Goal: Information Seeking & Learning: Learn about a topic

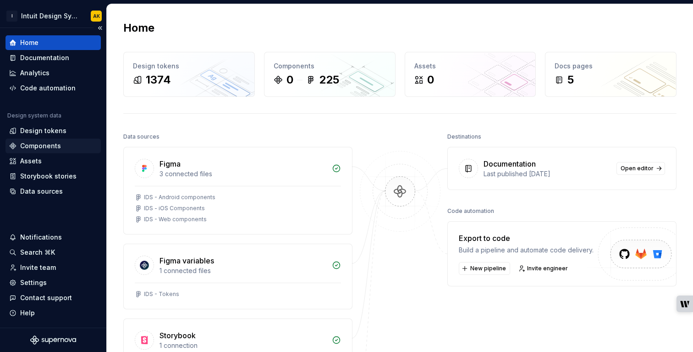
click at [28, 144] on div "Components" at bounding box center [40, 145] width 41 height 9
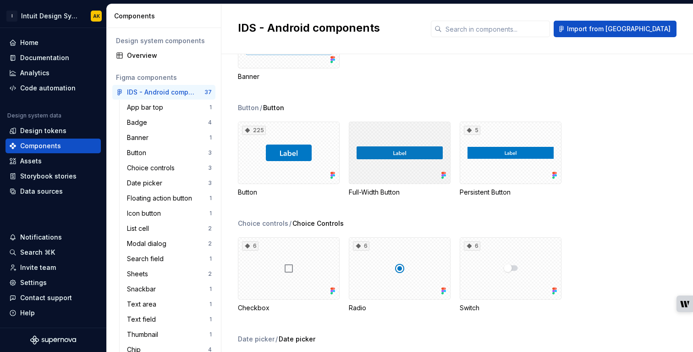
scroll to position [303, 0]
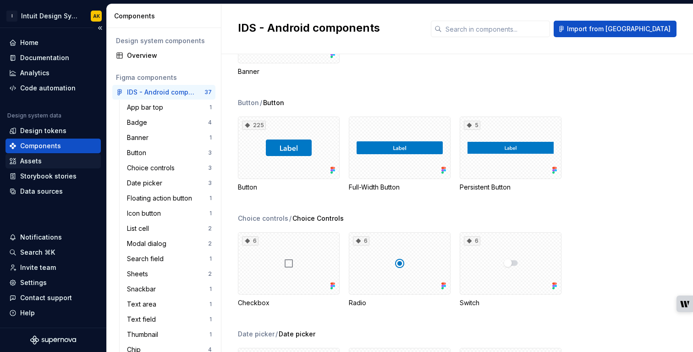
click at [38, 163] on div "Assets" at bounding box center [31, 160] width 22 height 9
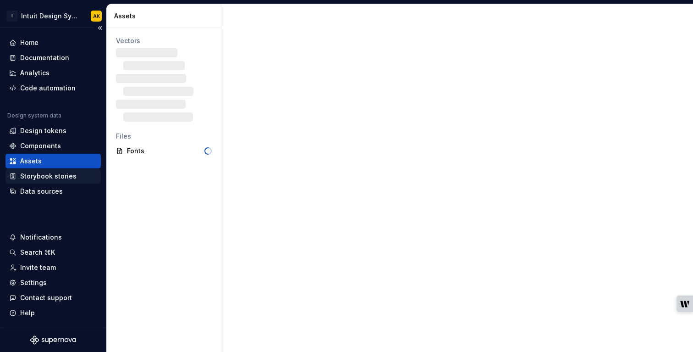
click at [39, 178] on div "Storybook stories" at bounding box center [48, 175] width 56 height 9
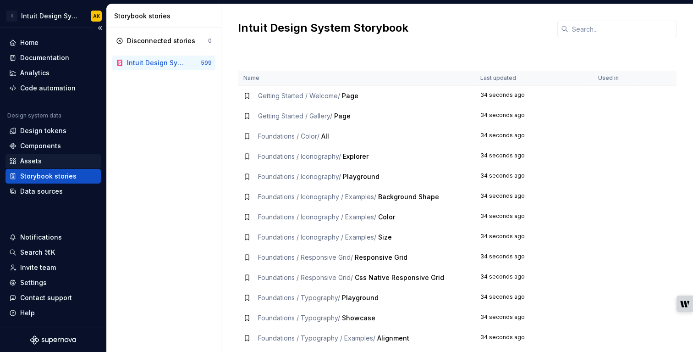
click at [31, 162] on div "Assets" at bounding box center [31, 160] width 22 height 9
click at [30, 162] on div "Assets" at bounding box center [31, 160] width 22 height 9
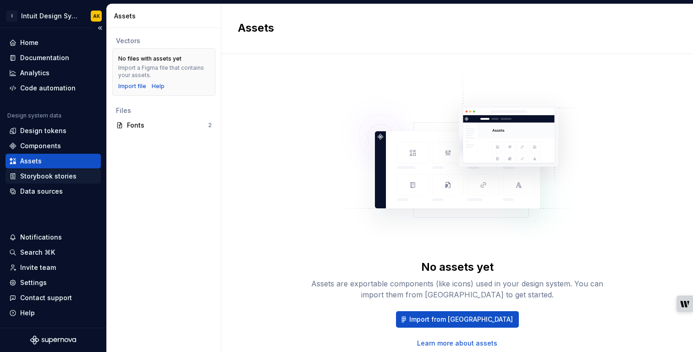
click at [45, 176] on div "Storybook stories" at bounding box center [48, 175] width 56 height 9
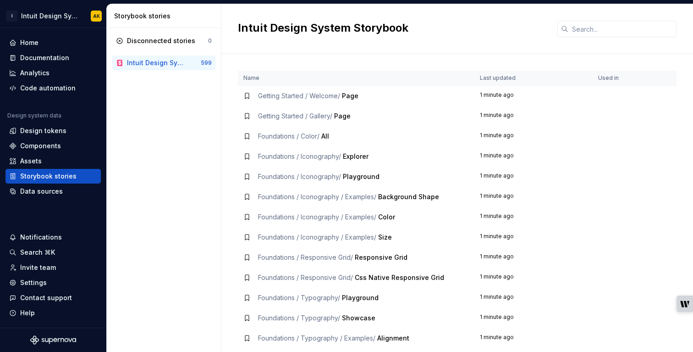
click at [346, 118] on span "Page" at bounding box center [342, 116] width 17 height 8
click at [299, 115] on span "Getting Started / Gallery /" at bounding box center [295, 116] width 74 height 8
click at [289, 127] on td "Foundations / Color / All" at bounding box center [356, 136] width 237 height 20
click at [291, 105] on td "Getting Started / Welcome / Page" at bounding box center [356, 96] width 237 height 21
click at [358, 83] on th "Name" at bounding box center [356, 78] width 237 height 15
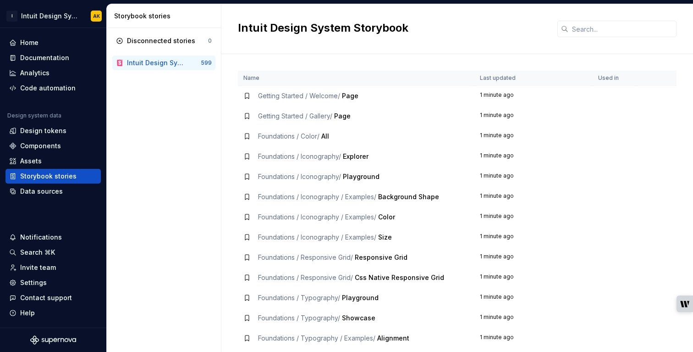
click at [360, 138] on div "Foundations / Color / All" at bounding box center [356, 136] width 226 height 9
click at [310, 173] on span "Foundations / Iconography /" at bounding box center [299, 176] width 83 height 8
click at [274, 77] on th "Name" at bounding box center [356, 78] width 237 height 15
click at [274, 78] on th "Name" at bounding box center [356, 78] width 237 height 15
click at [278, 134] on span "Foundations / Color /" at bounding box center [288, 136] width 61 height 8
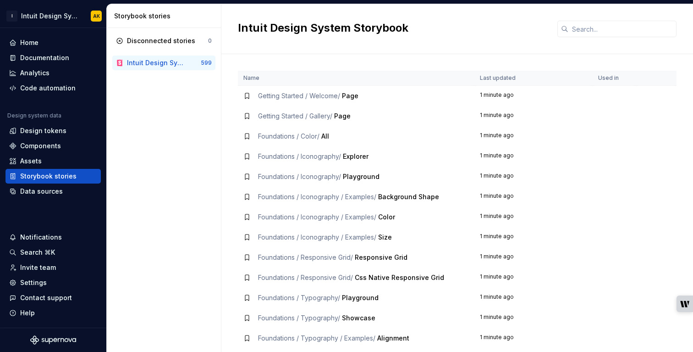
click at [289, 171] on td "Foundations / Iconography / Playground" at bounding box center [356, 176] width 237 height 20
click at [283, 243] on td "Foundations / Iconography / Examples / Size" at bounding box center [356, 237] width 237 height 20
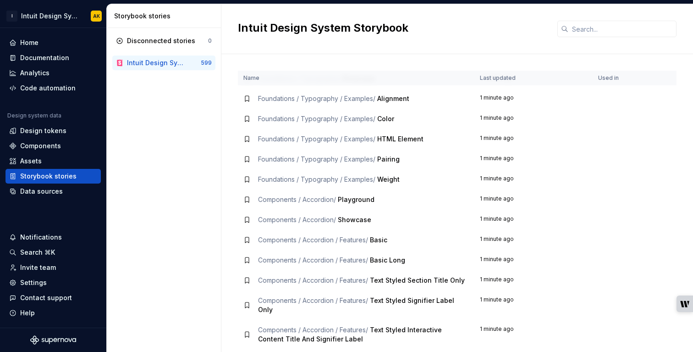
click at [283, 242] on span "Components / Accordion / Features /" at bounding box center [313, 240] width 110 height 8
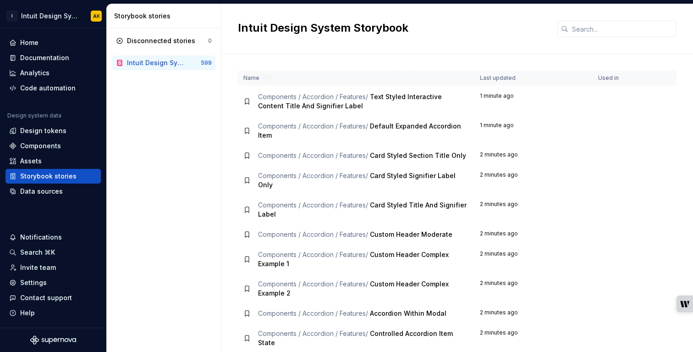
click at [284, 253] on td "Components / Accordion / Features / Custom Header Complex Example 1" at bounding box center [356, 258] width 237 height 29
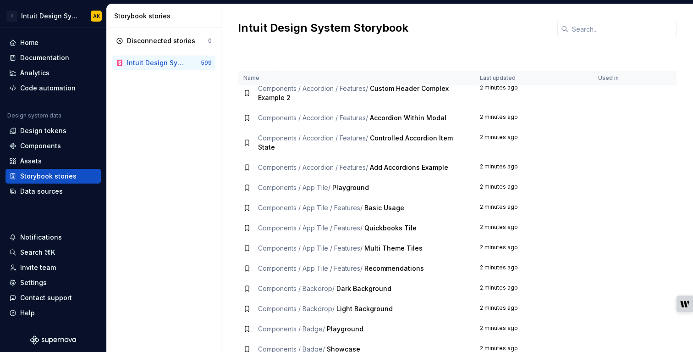
scroll to position [655, 0]
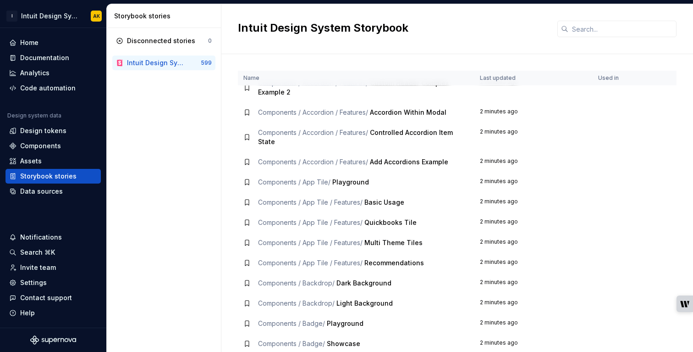
click at [284, 253] on td "Components / App Tile / Features / Recommendations" at bounding box center [356, 263] width 237 height 20
click at [241, 242] on td "Components / App Tile / Features / Multi Theme Tiles" at bounding box center [356, 242] width 237 height 20
click at [273, 242] on span "Components / App Tile / Features /" at bounding box center [310, 242] width 105 height 8
click at [265, 102] on td "Components / Accordion / Features / Accordion Within Modal" at bounding box center [356, 112] width 237 height 20
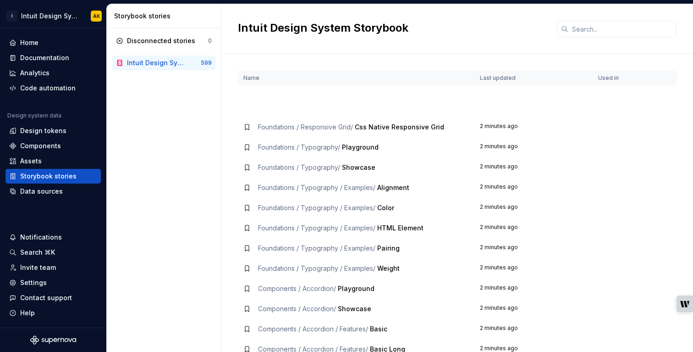
scroll to position [0, 0]
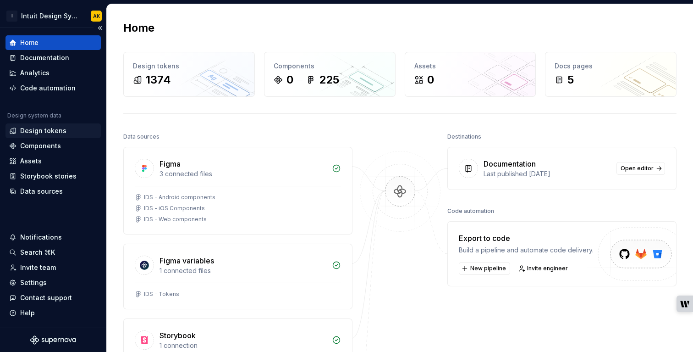
click at [47, 133] on div "Design tokens" at bounding box center [43, 130] width 46 height 9
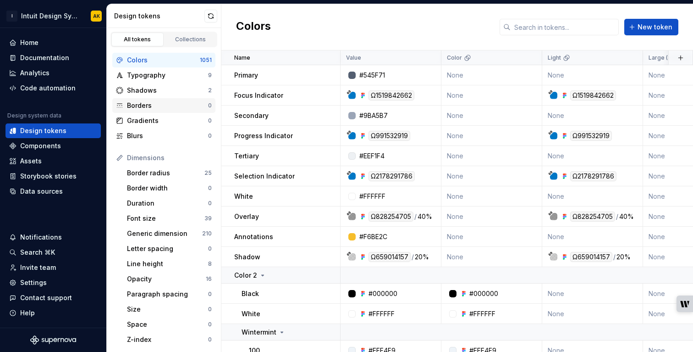
click at [139, 109] on div "Borders" at bounding box center [167, 105] width 81 height 9
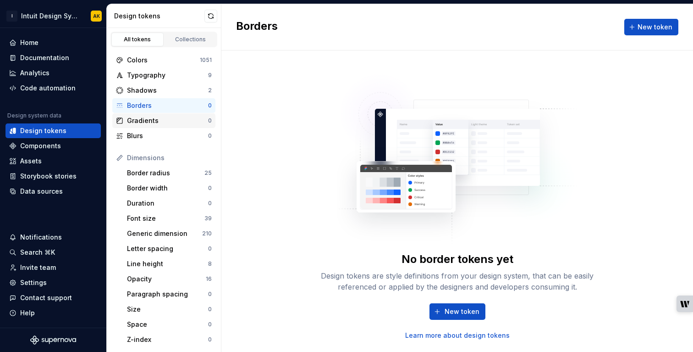
click at [139, 119] on div "Gradients" at bounding box center [167, 120] width 81 height 9
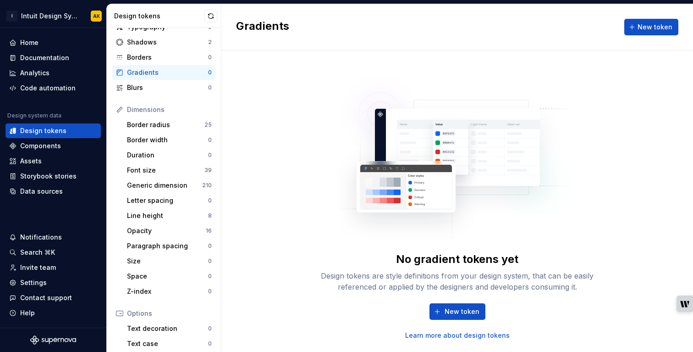
scroll to position [55, 0]
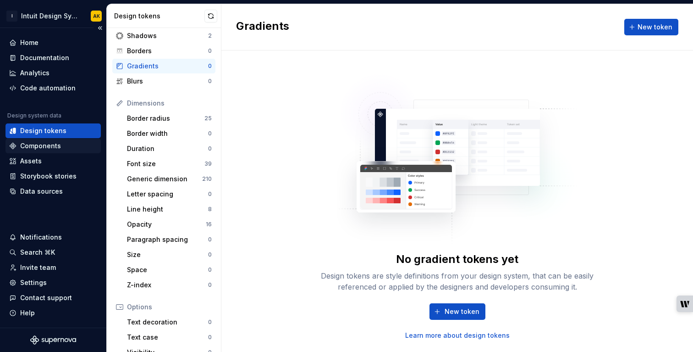
click at [68, 149] on div "Components" at bounding box center [53, 145] width 88 height 9
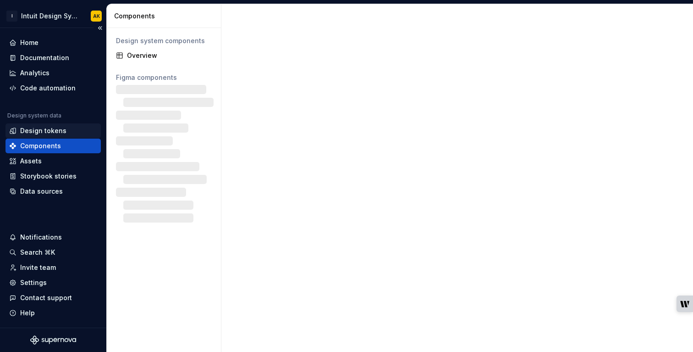
click at [69, 134] on div "Design tokens" at bounding box center [53, 130] width 88 height 9
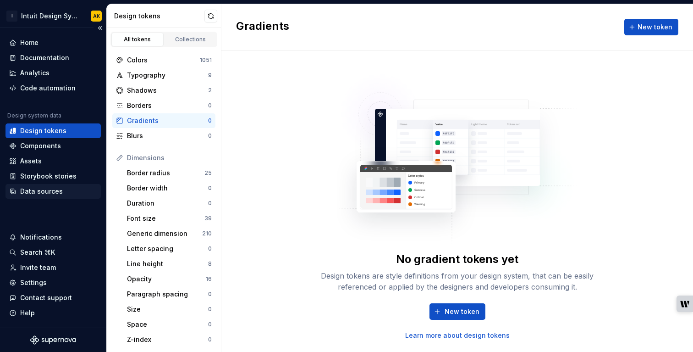
click at [54, 195] on div "Data sources" at bounding box center [41, 191] width 43 height 9
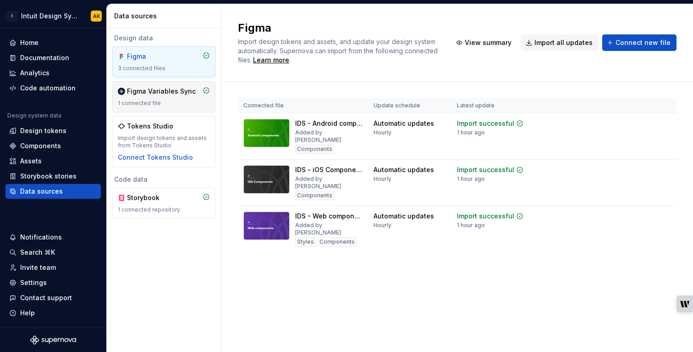
click at [164, 98] on div "Figma Variables Sync 1 connected file" at bounding box center [164, 97] width 92 height 20
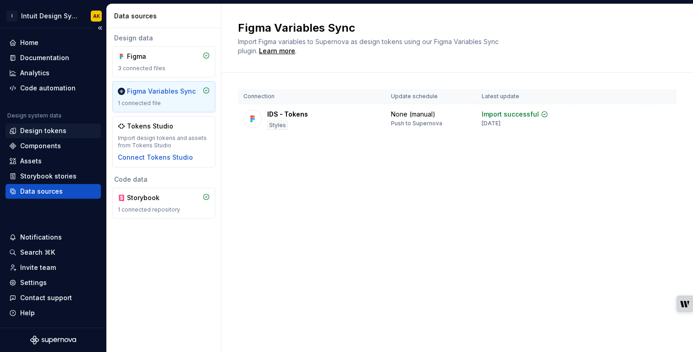
click at [44, 129] on div "Design tokens" at bounding box center [43, 130] width 46 height 9
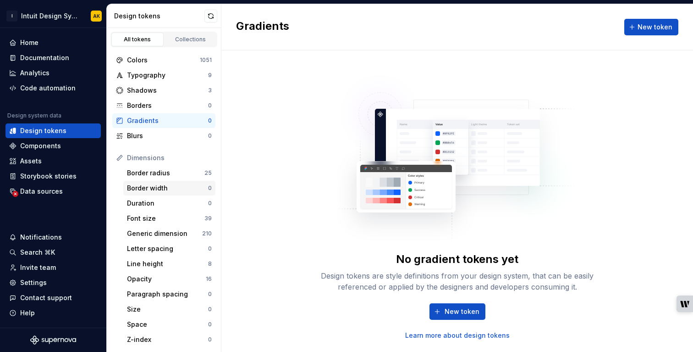
click at [150, 187] on div "Border width" at bounding box center [167, 187] width 81 height 9
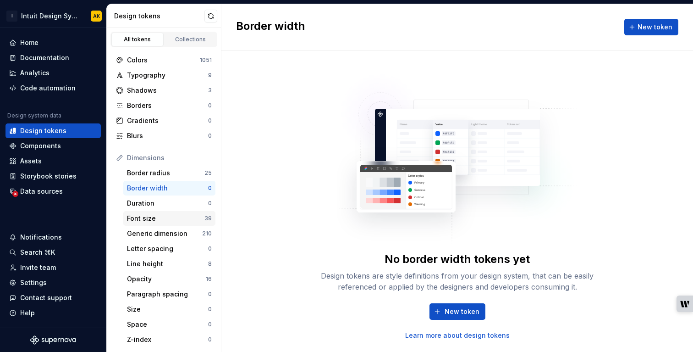
click at [173, 223] on div "Font size 39" at bounding box center [169, 218] width 92 height 15
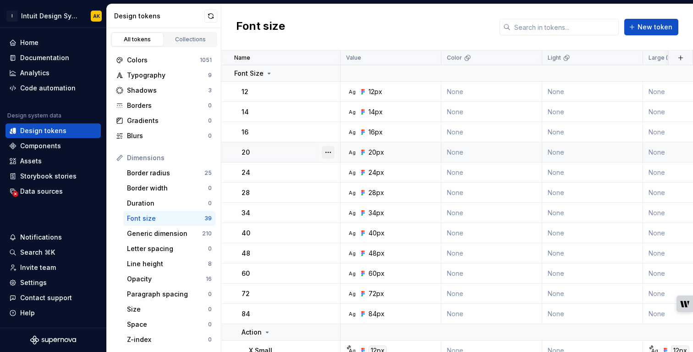
click at [328, 153] on button "button" at bounding box center [328, 152] width 13 height 13
click at [466, 121] on html "I Intuit Design System AK Home Documentation Analytics Code automation Design s…" at bounding box center [346, 176] width 693 height 352
click at [383, 135] on div "Ag 16px" at bounding box center [394, 131] width 94 height 9
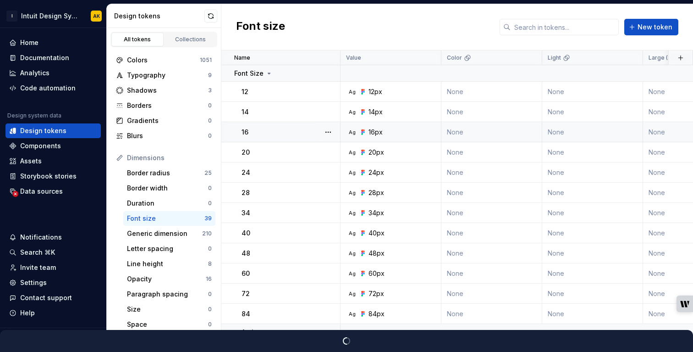
click at [376, 132] on div "16px" at bounding box center [376, 131] width 14 height 9
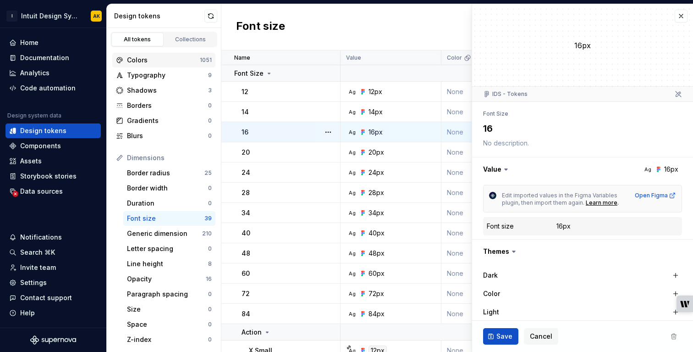
click at [138, 59] on div "Colors" at bounding box center [163, 59] width 73 height 9
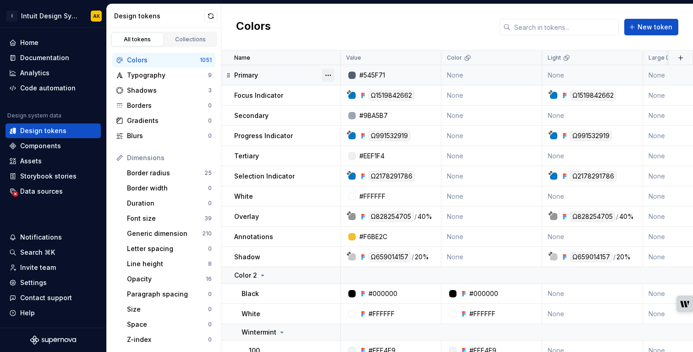
click at [329, 77] on button "button" at bounding box center [328, 75] width 13 height 13
click at [247, 76] on html "I Intuit Design System AK Home Documentation Analytics Code automation Design s…" at bounding box center [346, 176] width 693 height 352
click at [396, 69] on td "#545F71" at bounding box center [391, 75] width 101 height 20
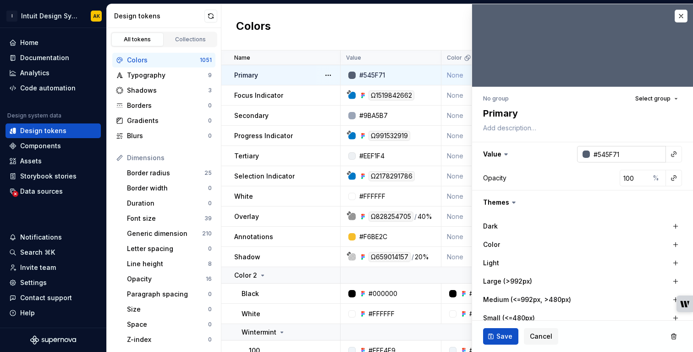
click at [613, 156] on input "#545F71" at bounding box center [628, 154] width 76 height 17
click at [682, 18] on button "button" at bounding box center [681, 16] width 13 height 13
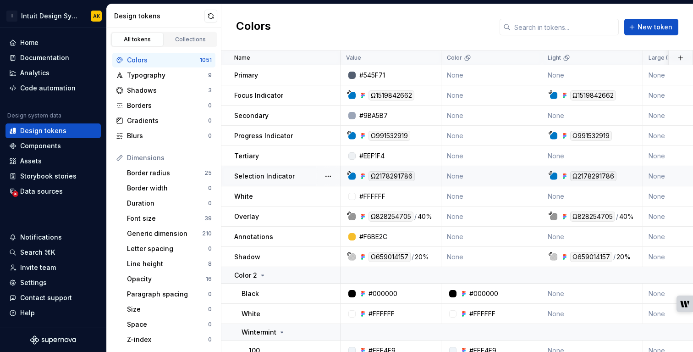
click at [421, 172] on div "Ω2178291786" at bounding box center [394, 176] width 94 height 10
click at [406, 178] on div "Ω2178291786" at bounding box center [392, 176] width 46 height 10
click at [373, 76] on div "#545F71" at bounding box center [372, 75] width 26 height 9
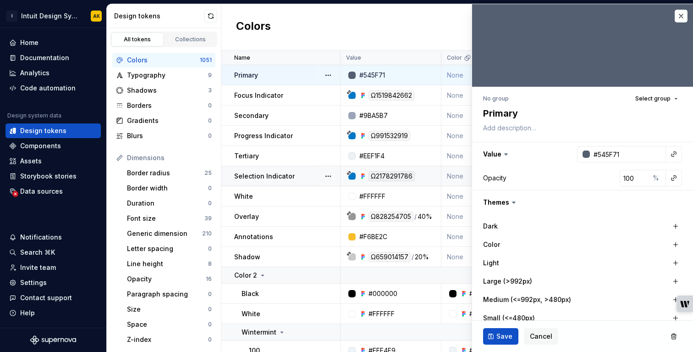
click at [420, 176] on div "Ω2178291786" at bounding box center [394, 176] width 94 height 10
click at [396, 176] on div "Ω2178291786" at bounding box center [392, 176] width 46 height 10
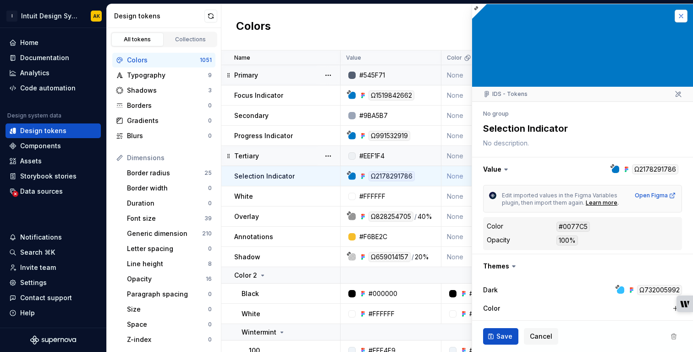
type textarea "*"
click at [646, 170] on button "button" at bounding box center [582, 169] width 221 height 24
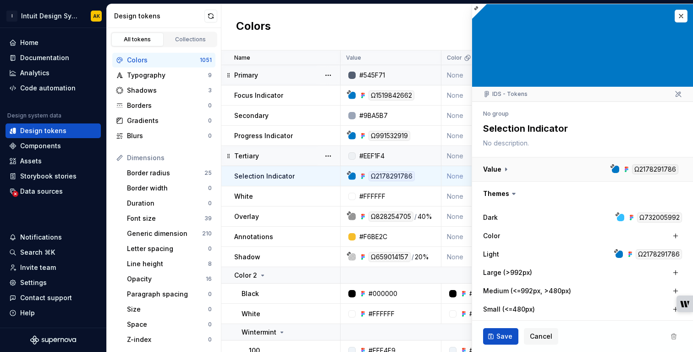
click at [646, 170] on button "button" at bounding box center [582, 169] width 221 height 24
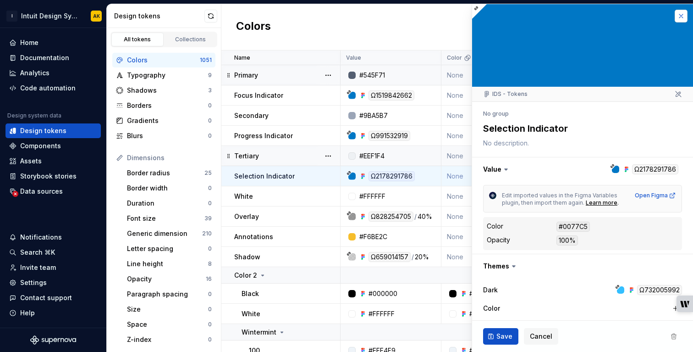
click at [681, 19] on button "button" at bounding box center [681, 16] width 13 height 13
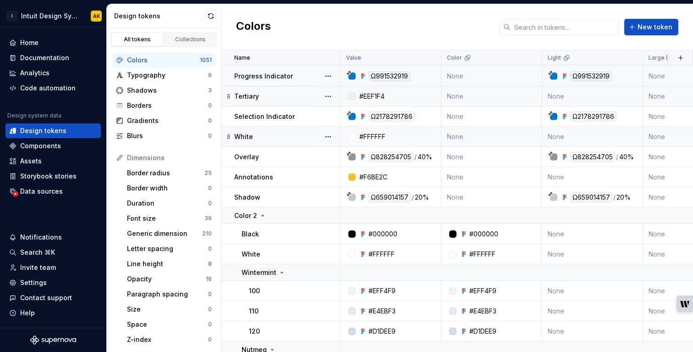
scroll to position [70, 0]
